Goal: Information Seeking & Learning: Learn about a topic

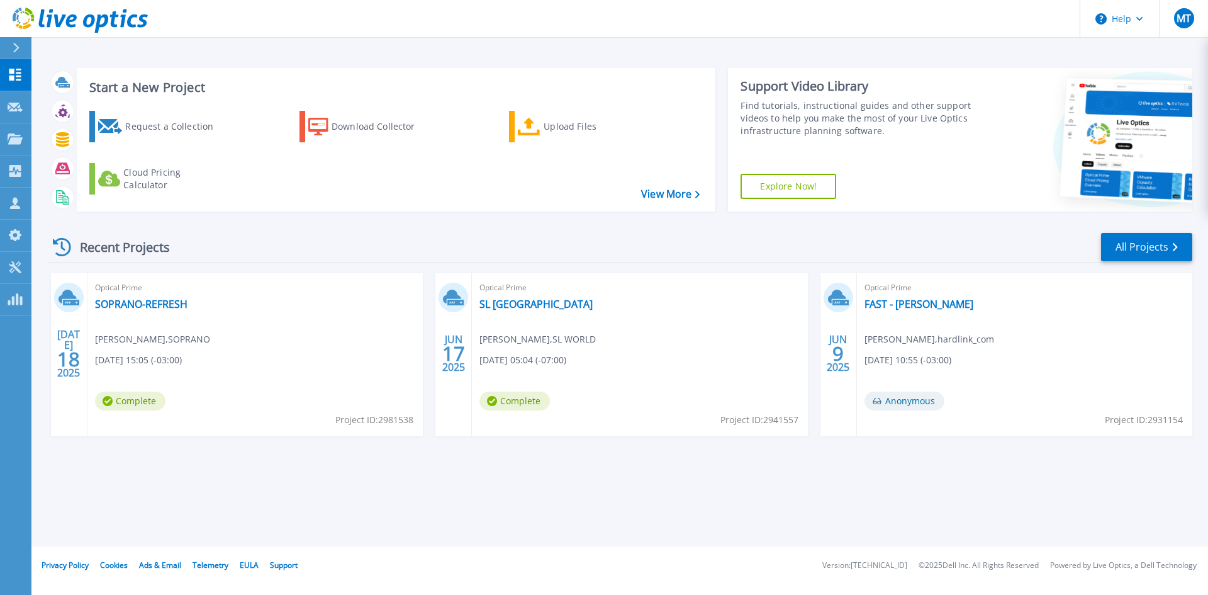
click at [9, 43] on button at bounding box center [15, 48] width 31 height 22
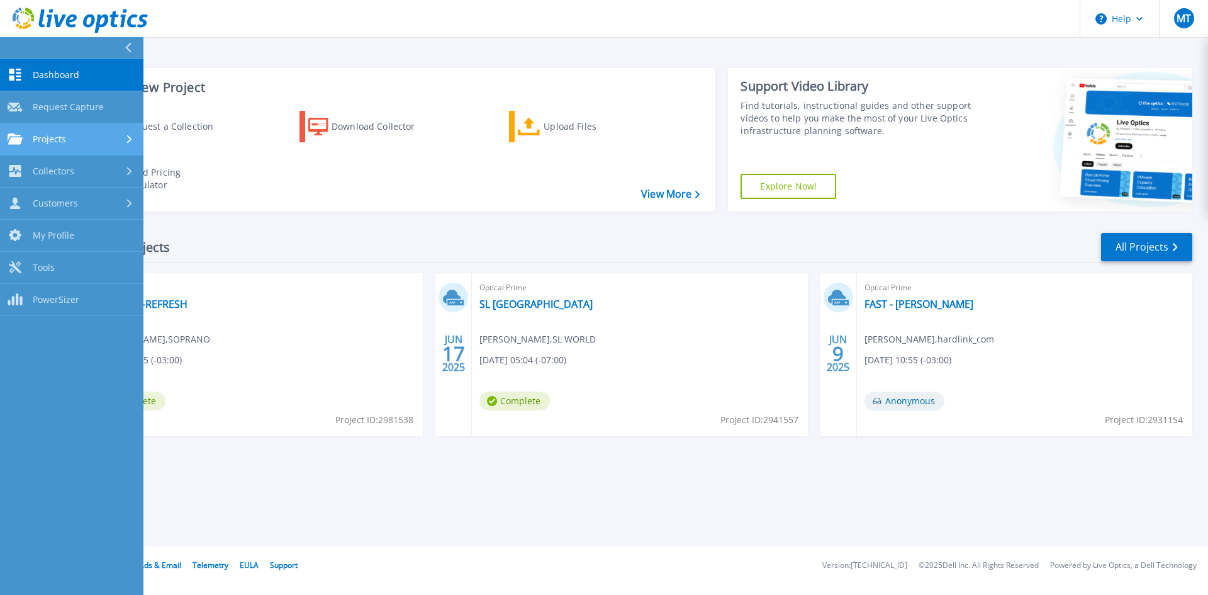
click at [106, 135] on div "Projects" at bounding box center [72, 138] width 128 height 11
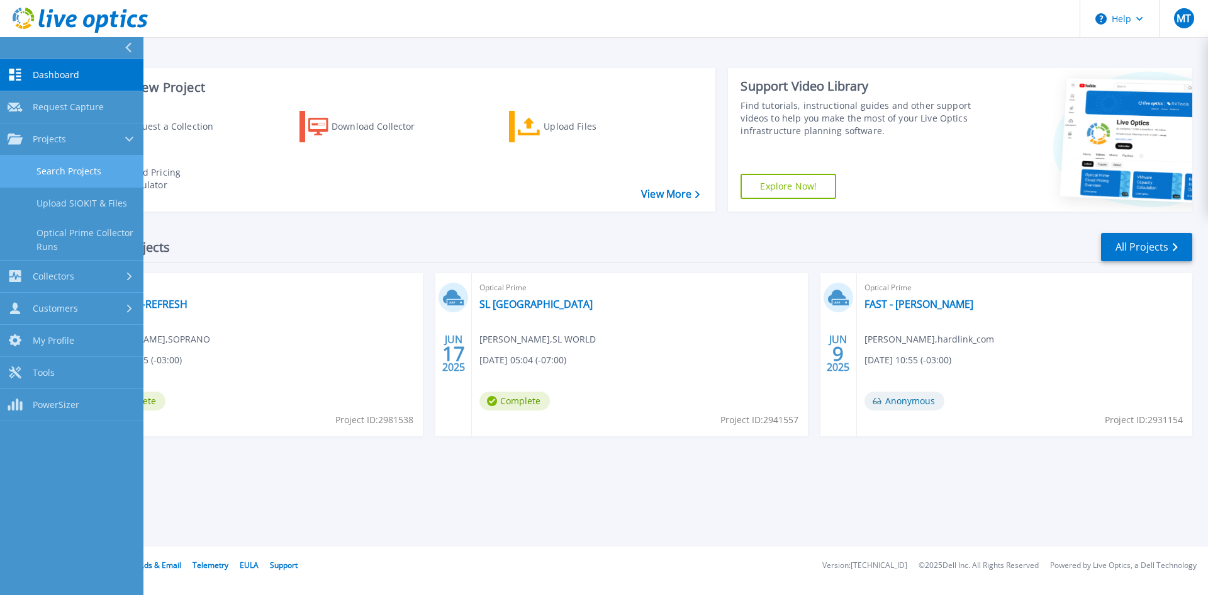
click at [72, 172] on link "Search Projects" at bounding box center [71, 171] width 143 height 32
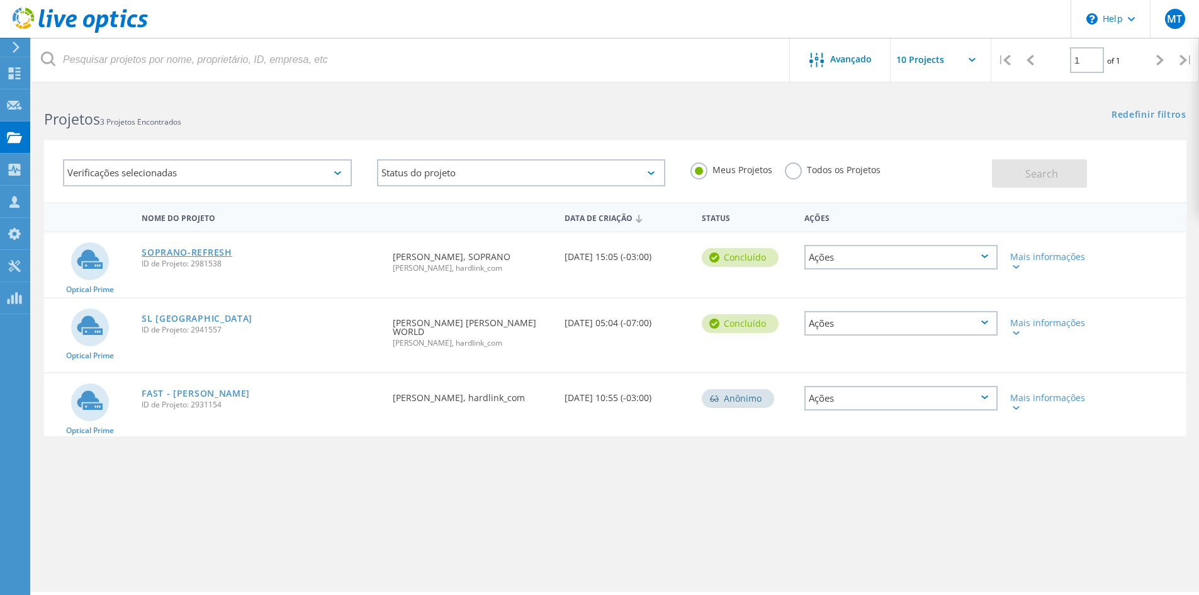
click at [187, 253] on link "SOPRANO-REFRESH" at bounding box center [187, 252] width 91 height 9
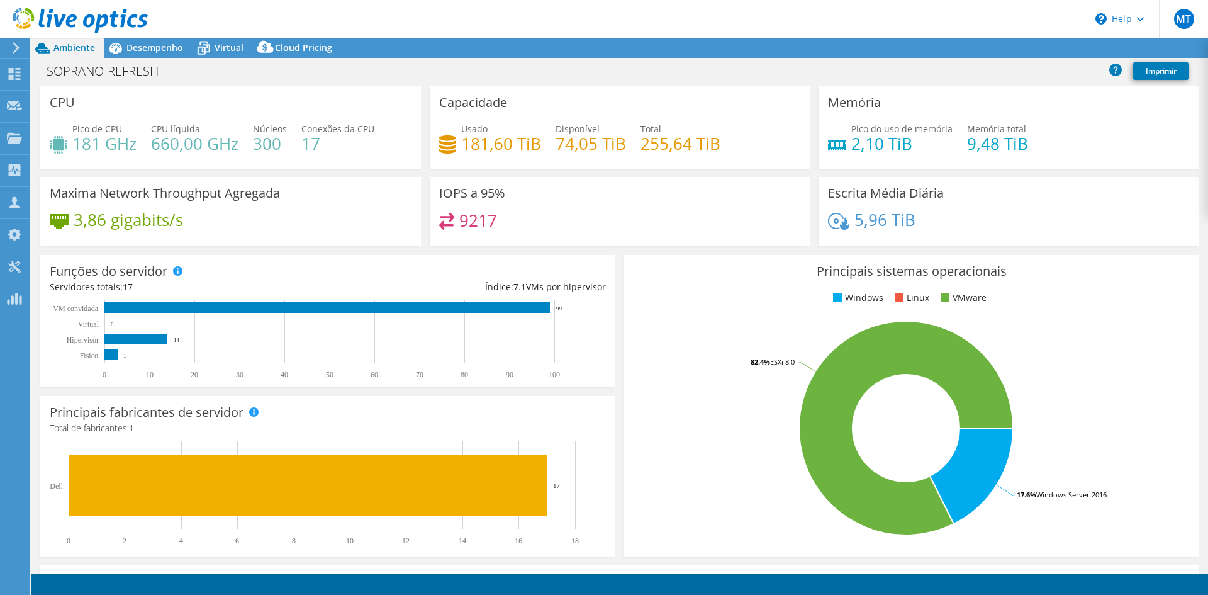
select select "USD"
click at [148, 47] on span "Desempenho" at bounding box center [154, 48] width 57 height 12
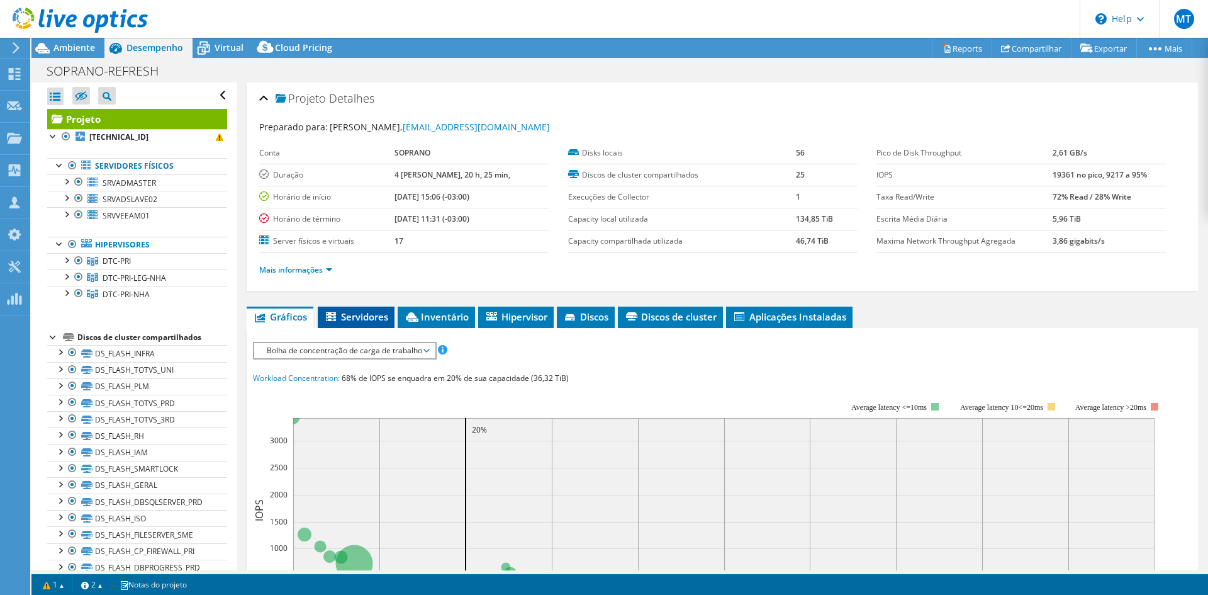
click at [359, 312] on span "Servidores" at bounding box center [356, 316] width 64 height 13
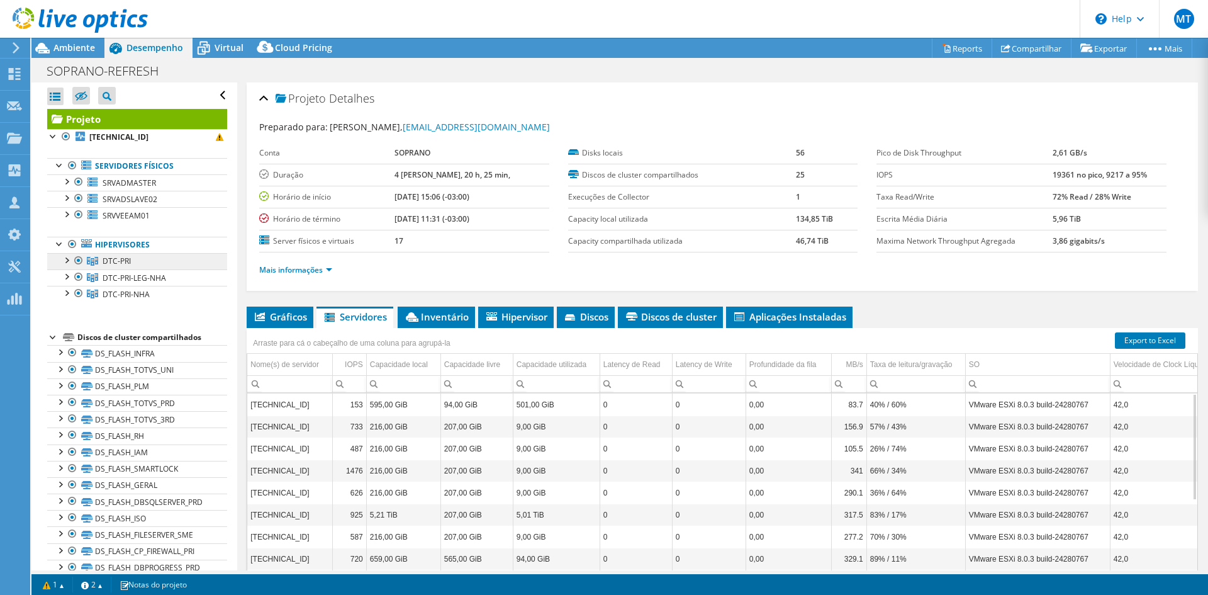
click at [119, 256] on span "DTC-PRI" at bounding box center [117, 260] width 28 height 11
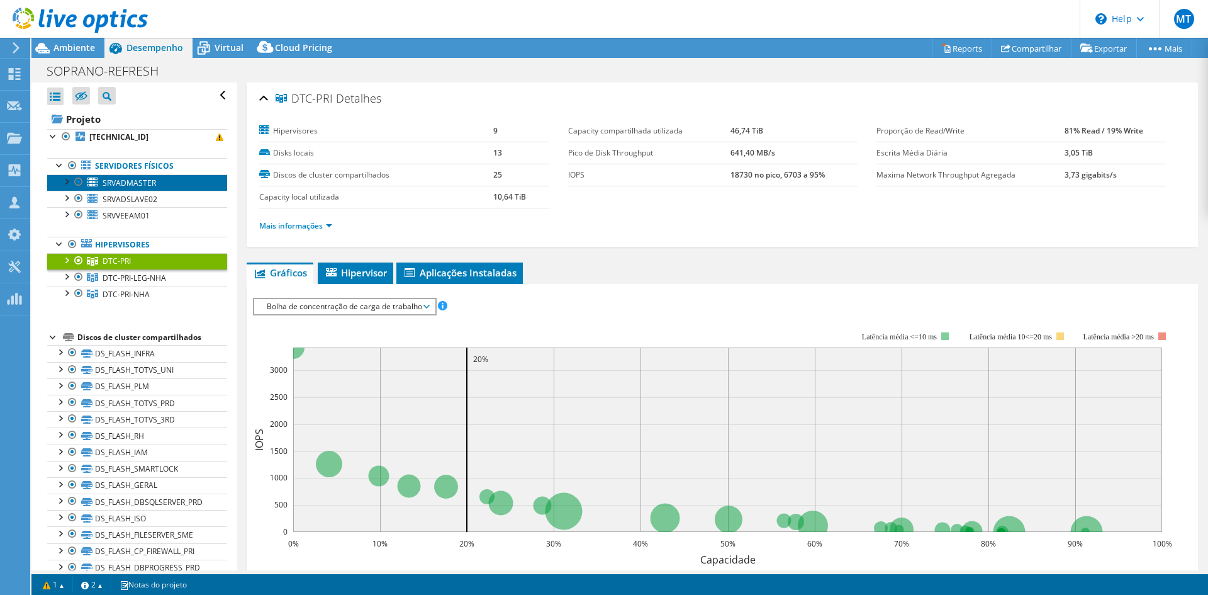
click at [120, 182] on span "SRVADMASTER" at bounding box center [129, 182] width 53 height 11
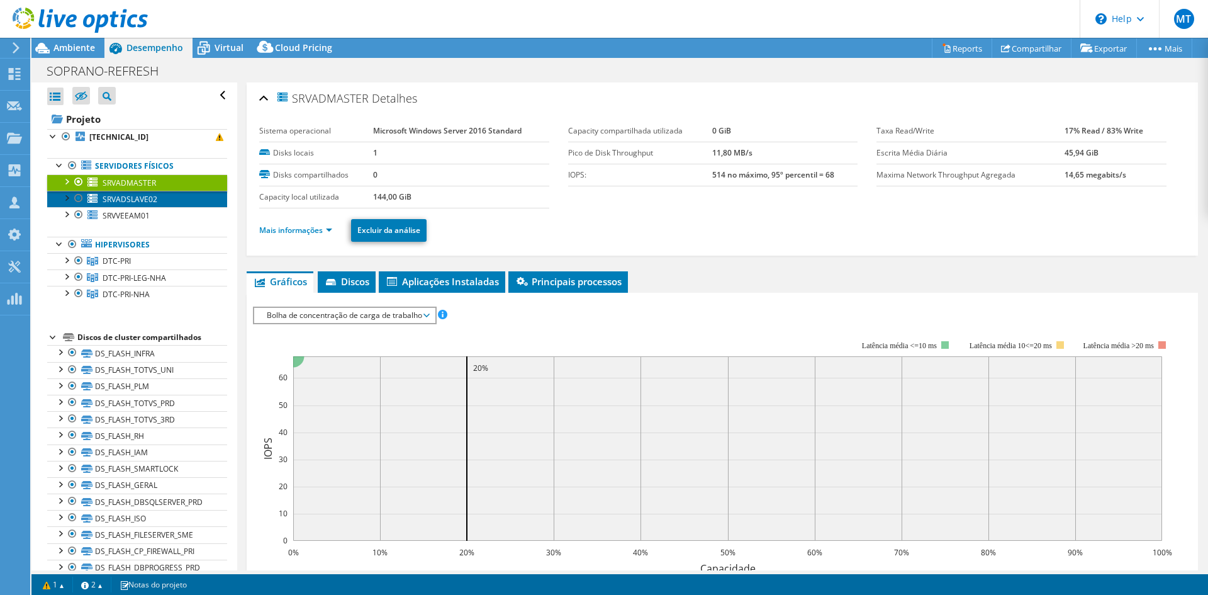
click at [121, 194] on span "SRVADSLAVE02" at bounding box center [130, 199] width 55 height 11
click at [121, 204] on span "SRVADSLAVE02" at bounding box center [130, 199] width 55 height 11
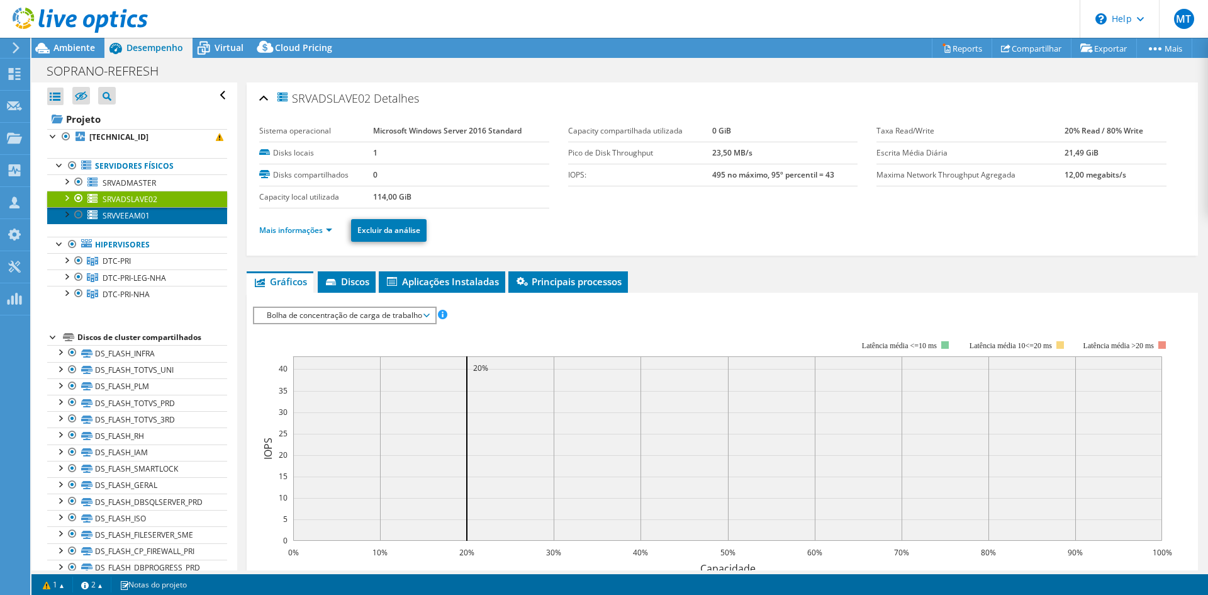
click at [121, 211] on span "SRVVEEAM01" at bounding box center [126, 215] width 47 height 11
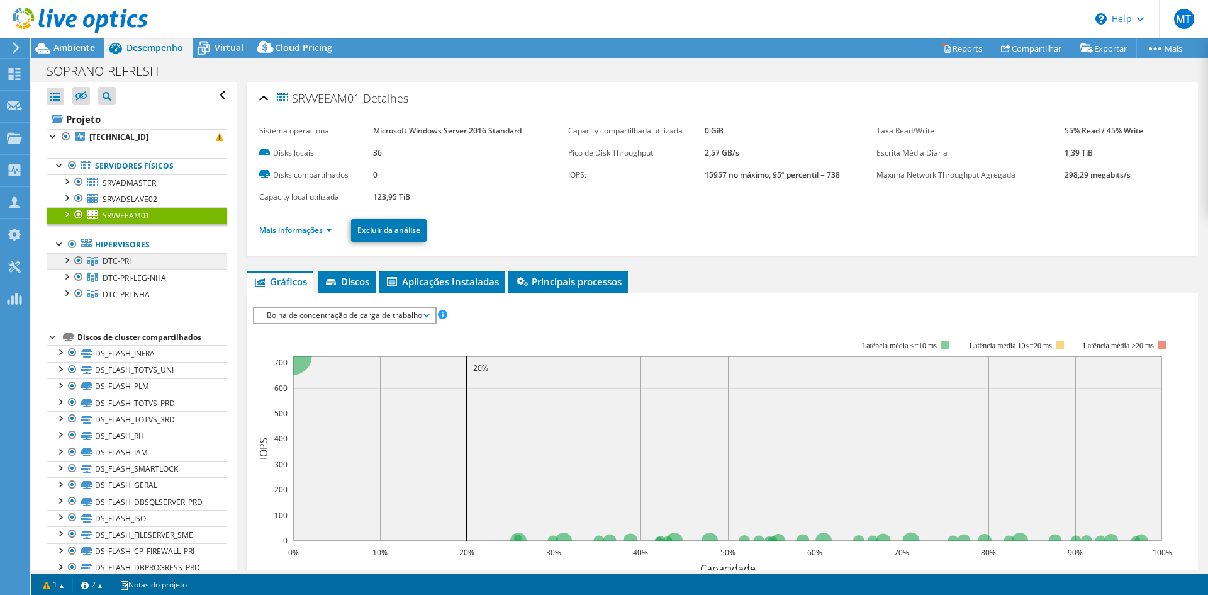
click at [128, 263] on span "DTC-PRI" at bounding box center [117, 260] width 28 height 11
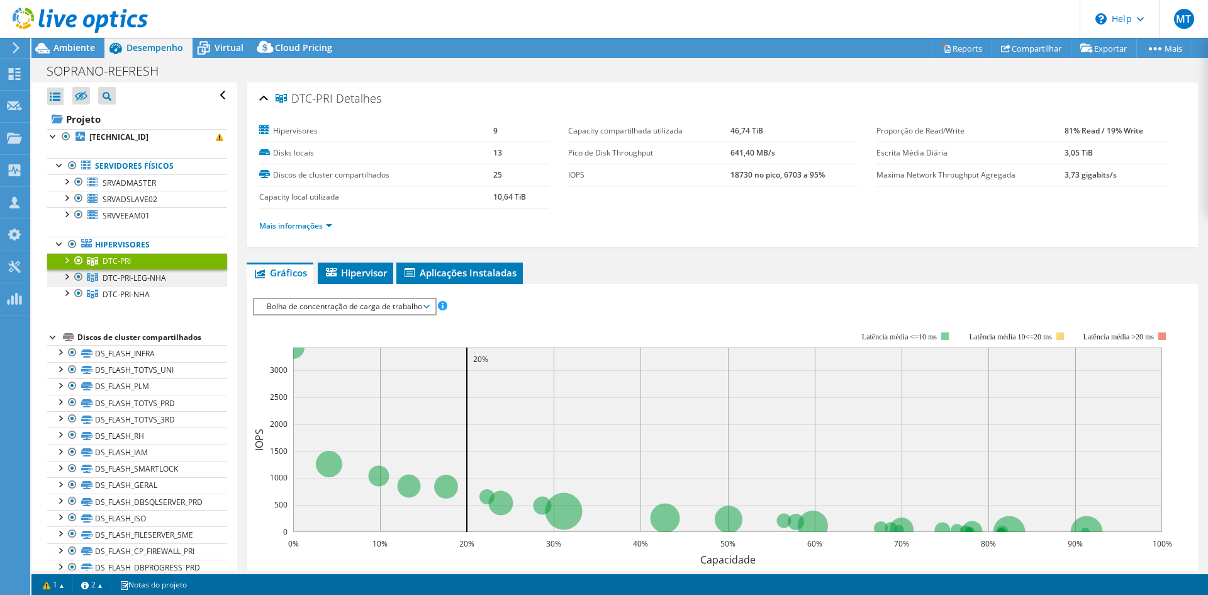
click at [127, 266] on span "DTC-PRI-LEG-NHA" at bounding box center [117, 260] width 28 height 11
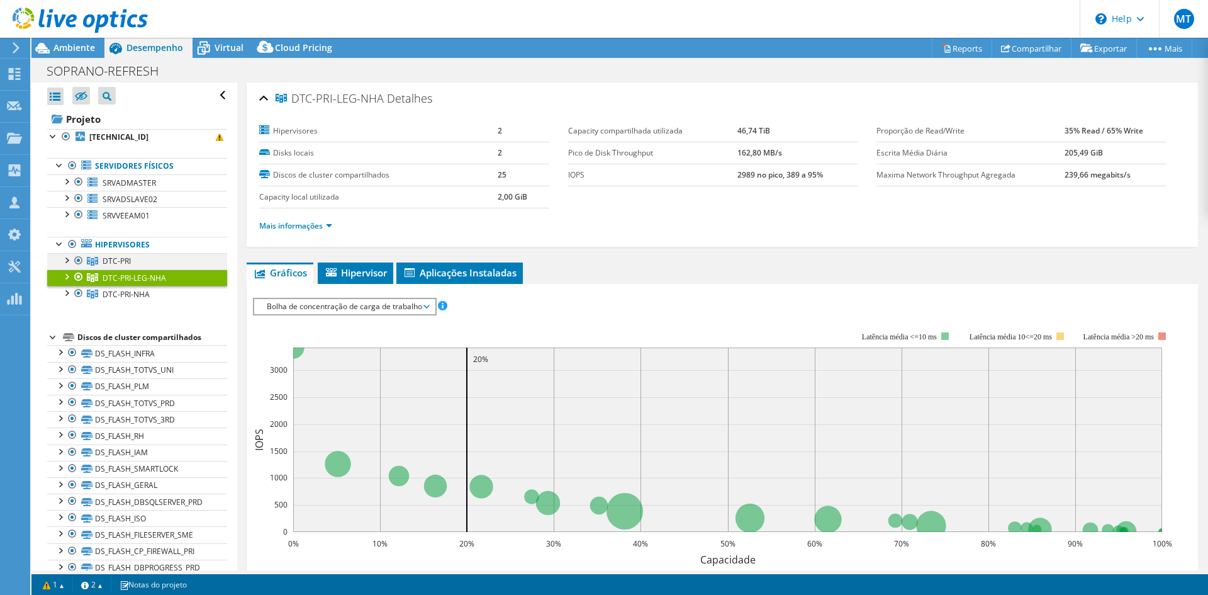
click at [67, 257] on div at bounding box center [66, 259] width 13 height 13
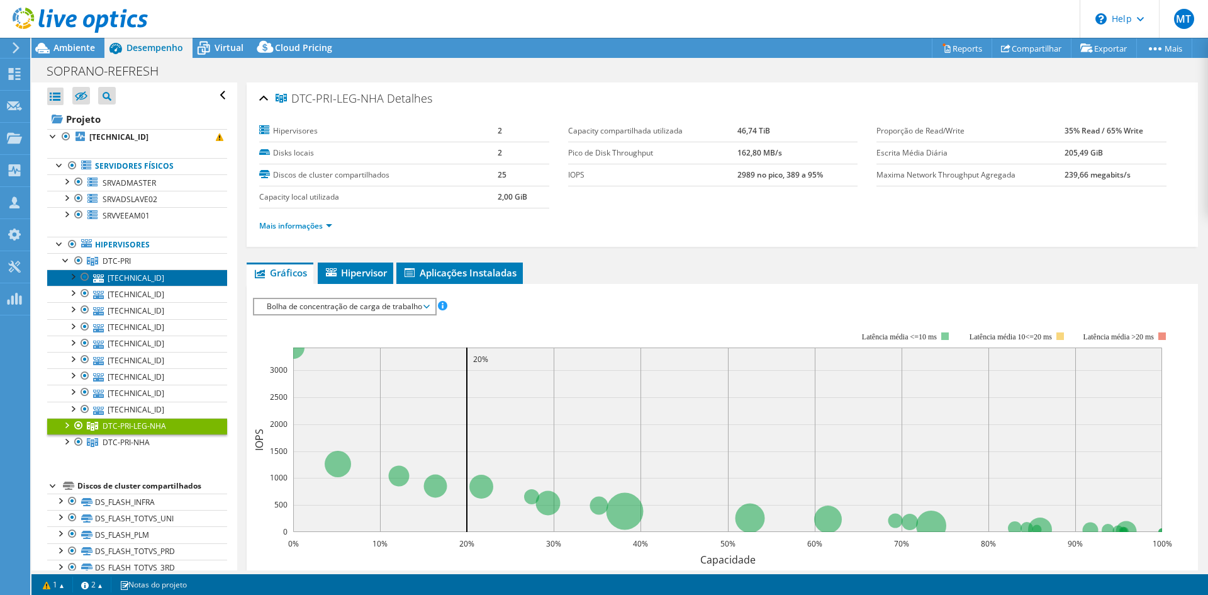
click at [129, 274] on link "[TECHNICAL_ID]" at bounding box center [137, 277] width 180 height 16
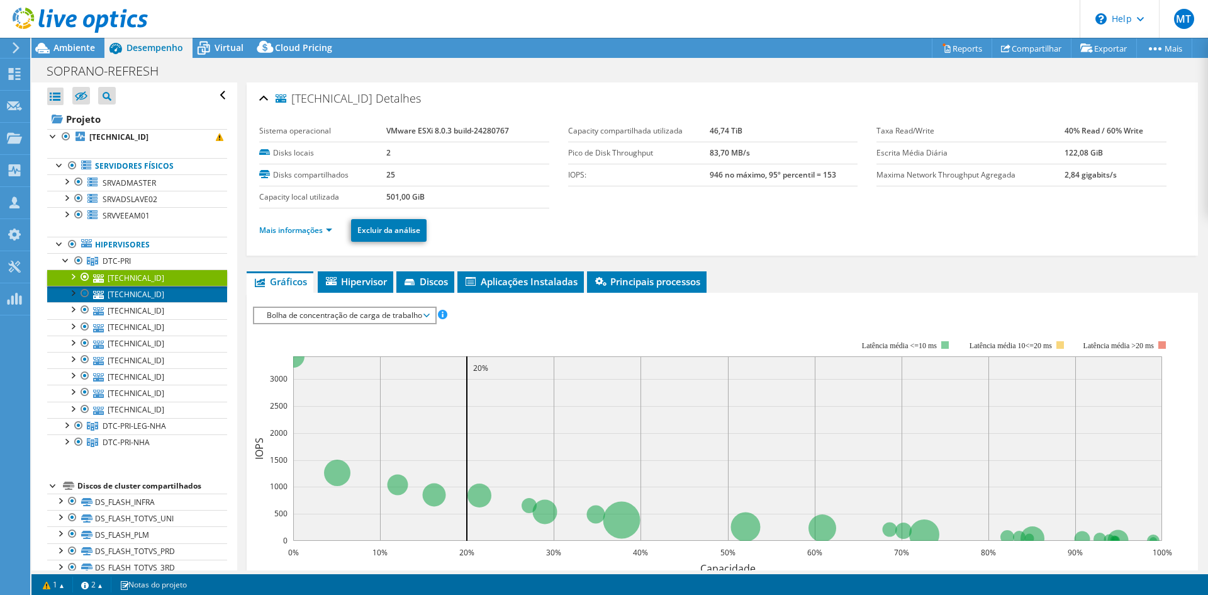
click at [127, 289] on link "[TECHNICAL_ID]" at bounding box center [137, 294] width 180 height 16
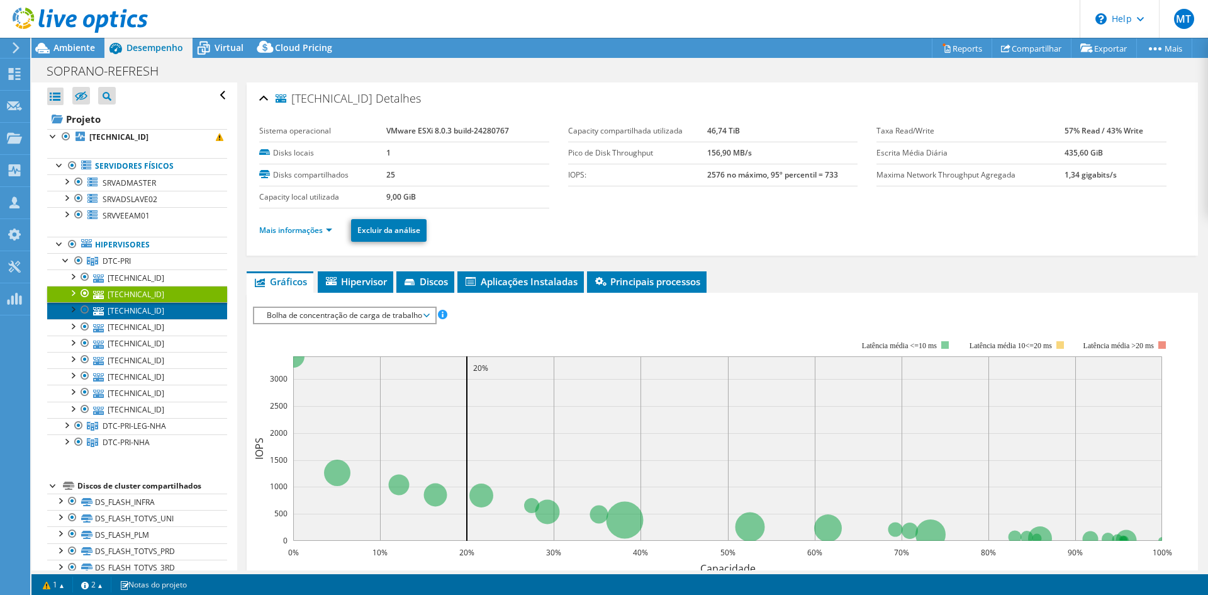
click at [128, 310] on link "[TECHNICAL_ID]" at bounding box center [137, 310] width 180 height 16
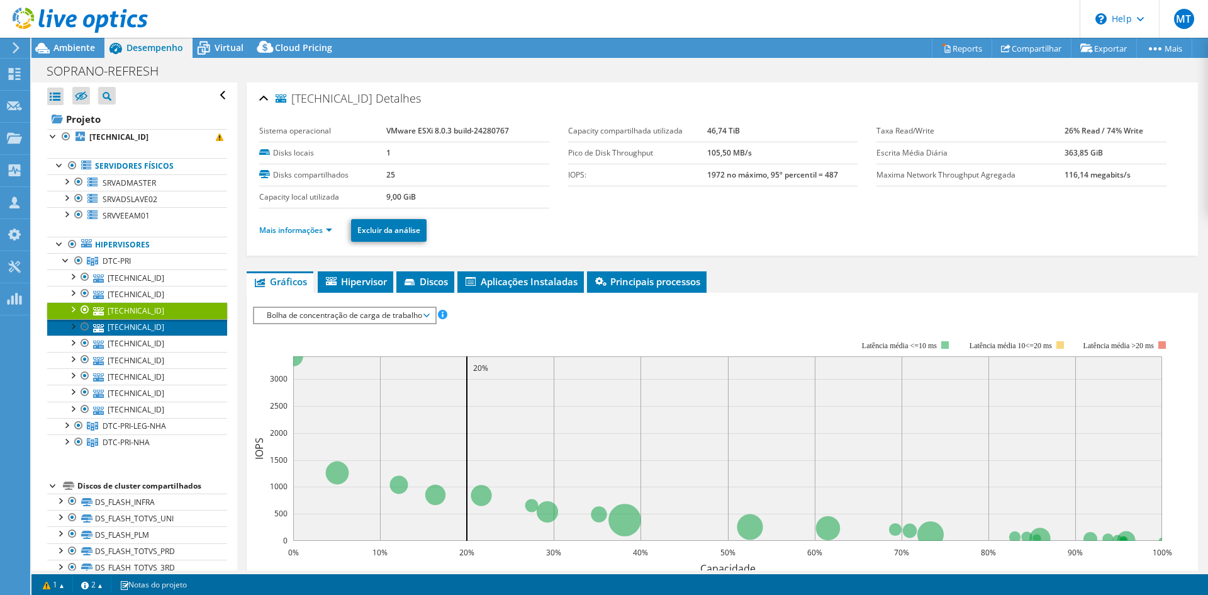
click at [127, 327] on link "[TECHNICAL_ID]" at bounding box center [137, 327] width 180 height 16
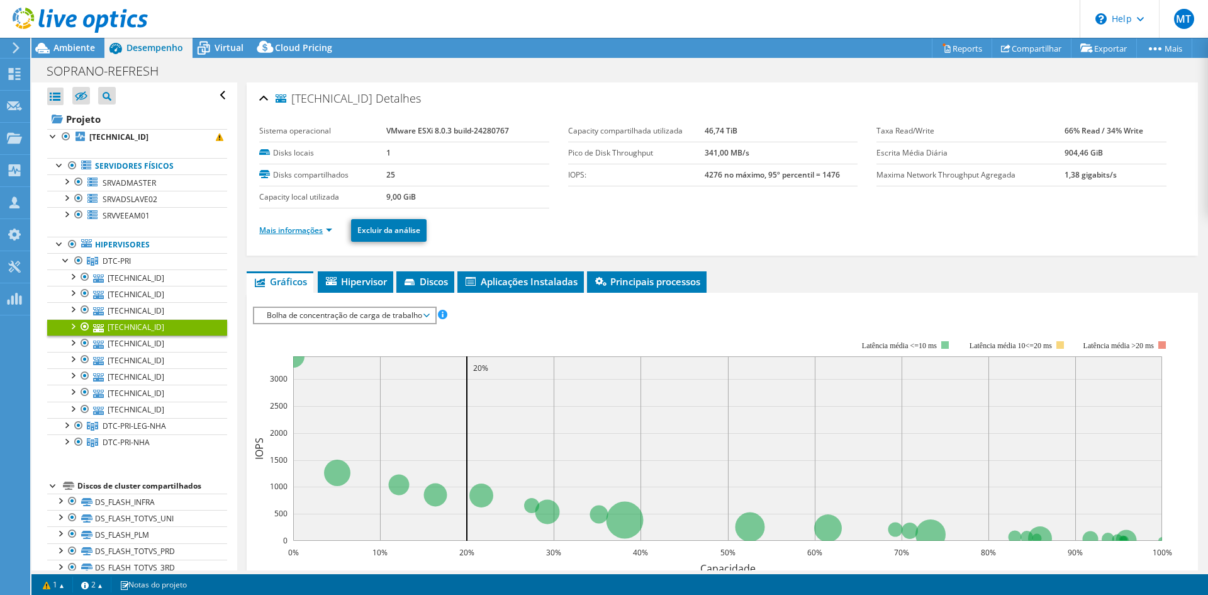
click at [327, 226] on link "Mais informações" at bounding box center [295, 230] width 73 height 11
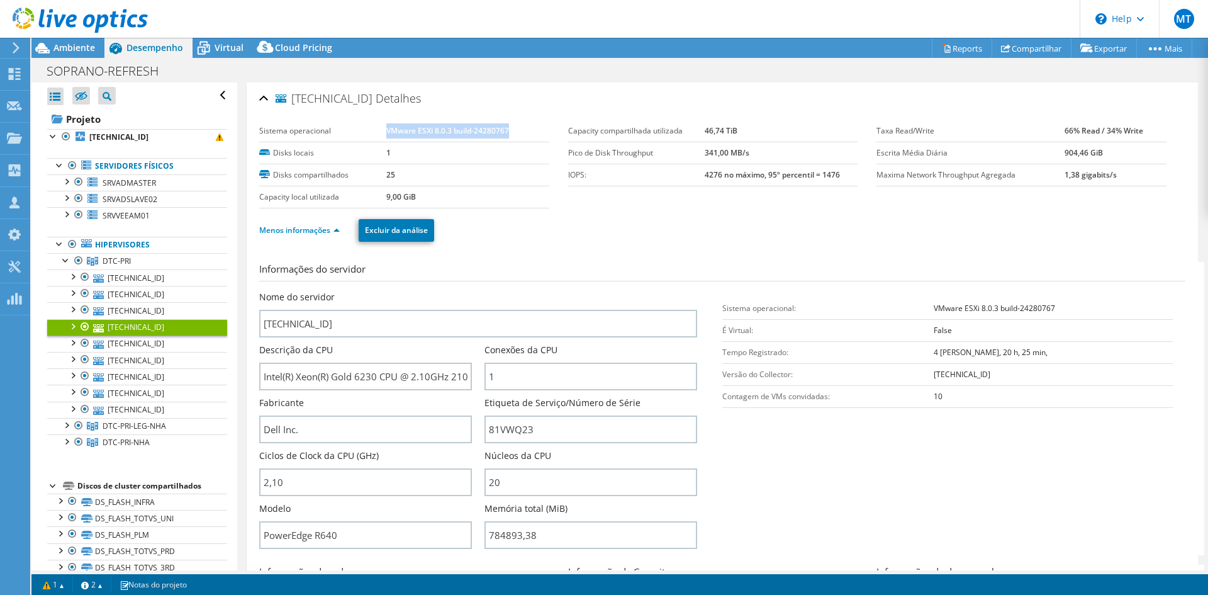
drag, startPoint x: 384, startPoint y: 131, endPoint x: 525, endPoint y: 126, distance: 140.4
click at [525, 126] on td "VMware ESXi 8.0.3 build-24280767" at bounding box center [467, 131] width 163 height 22
